Goal: Find specific page/section: Find specific page/section

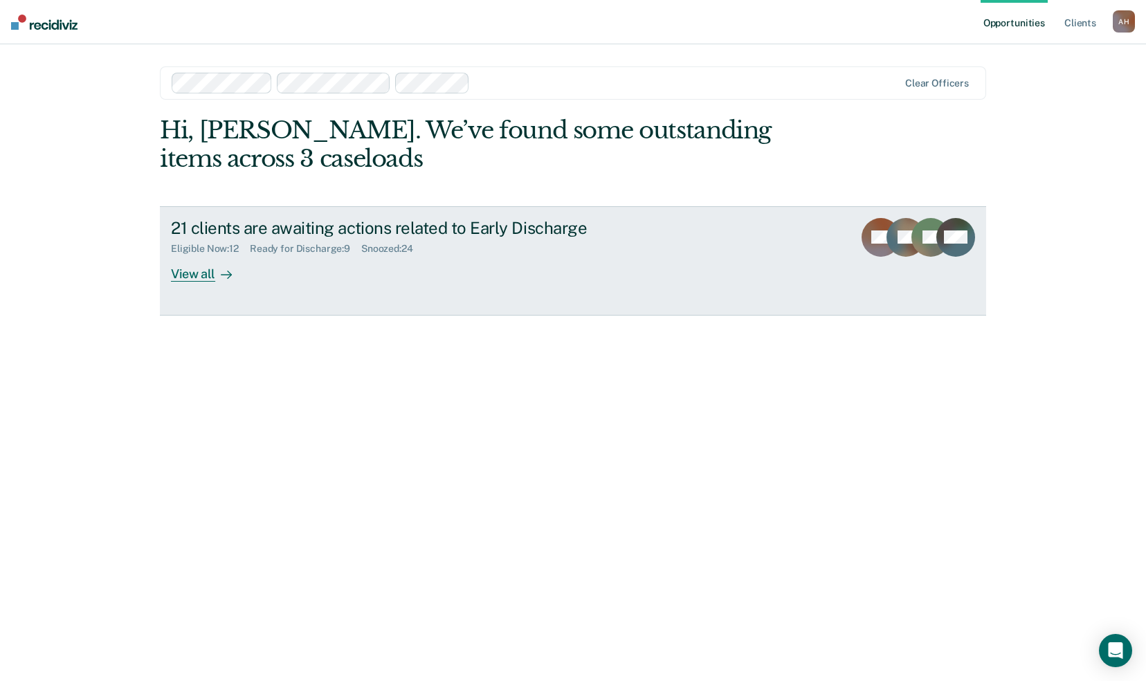
click at [190, 271] on div "View all" at bounding box center [210, 268] width 78 height 27
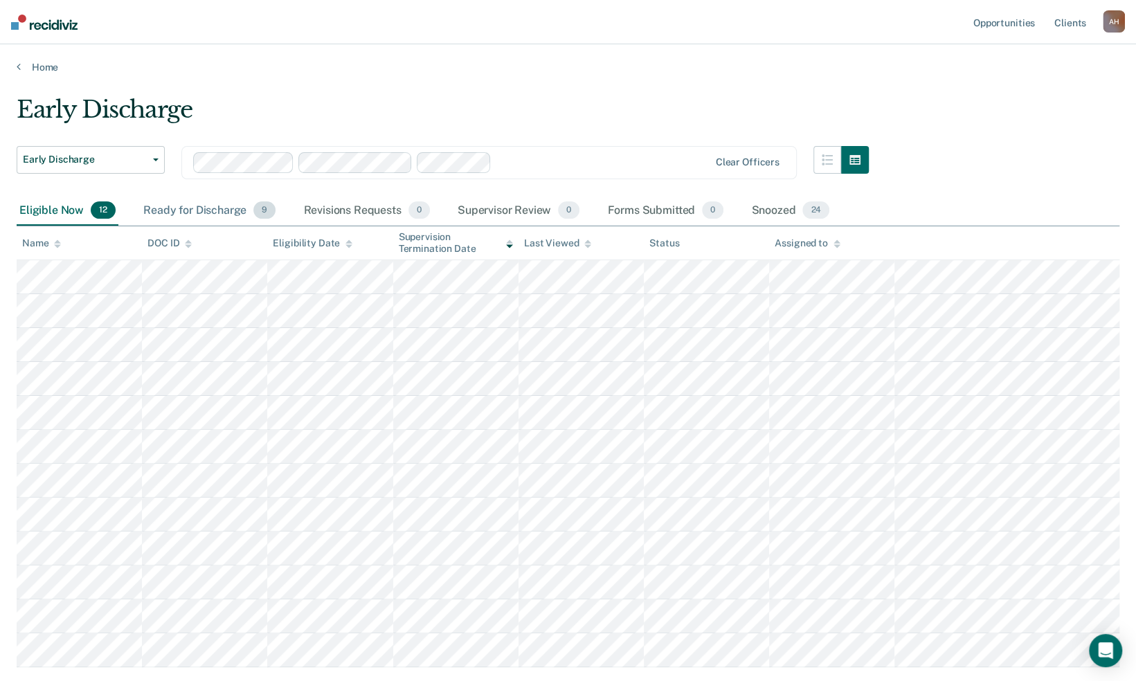
click at [204, 210] on div "Ready for Discharge 9" at bounding box center [210, 211] width 138 height 30
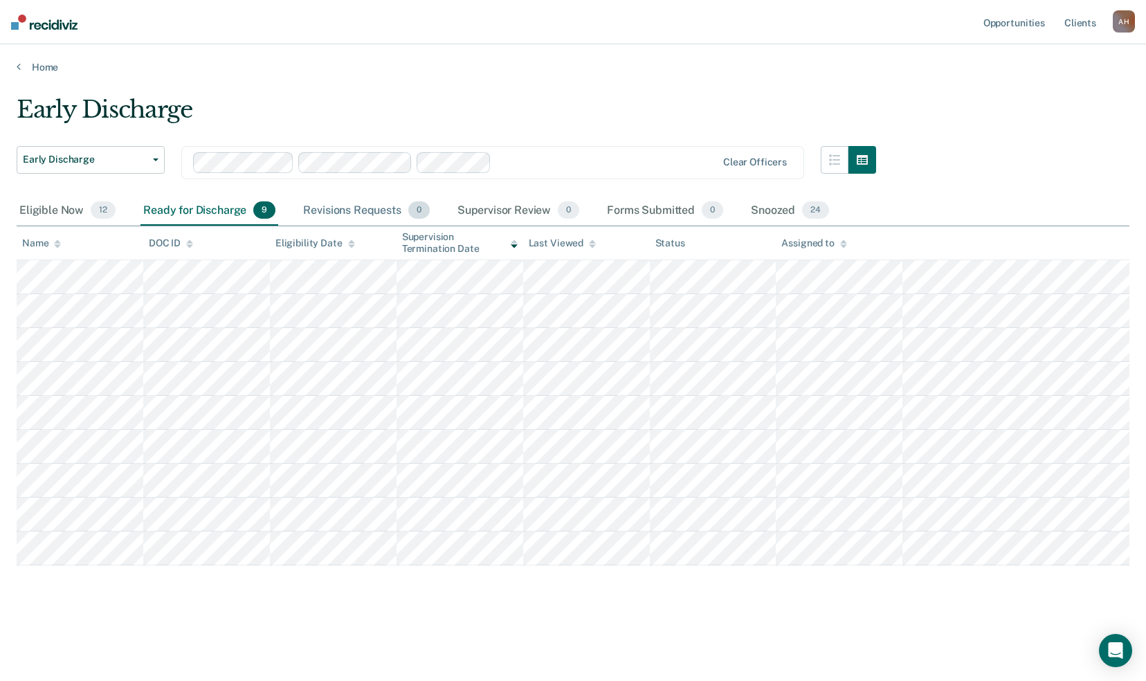
click at [355, 209] on div "Revisions Requests 0" at bounding box center [366, 211] width 132 height 30
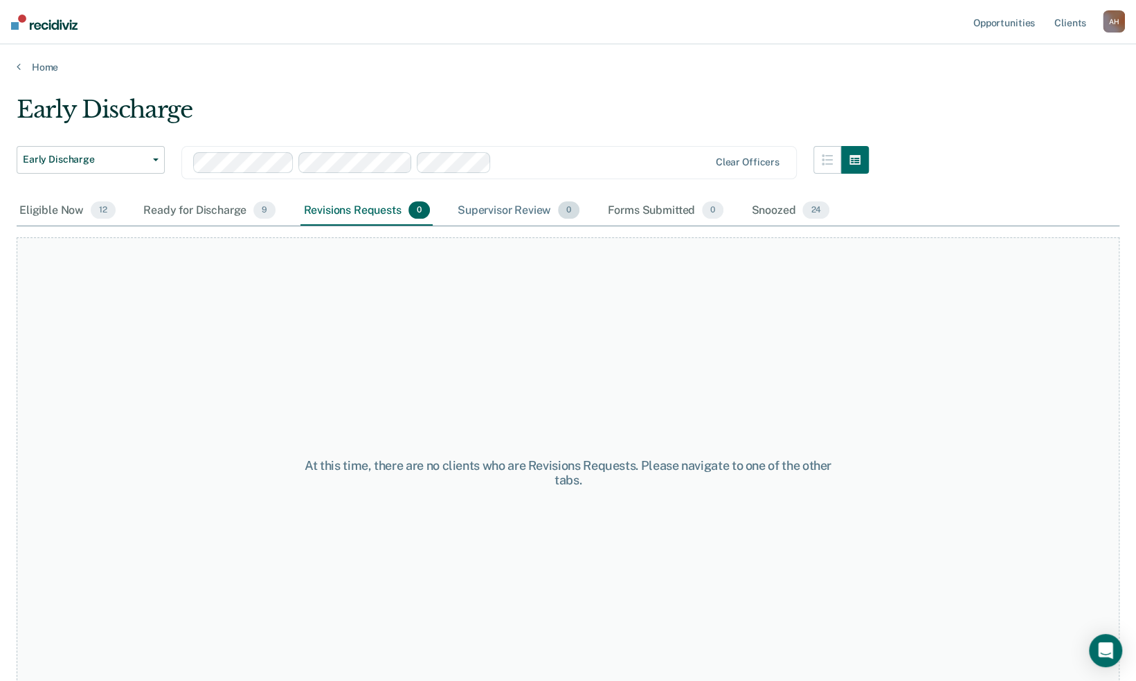
click at [523, 215] on div "Supervisor Review 0" at bounding box center [519, 211] width 128 height 30
click at [771, 208] on div "Snoozed 24" at bounding box center [790, 211] width 84 height 30
